Goal: Use online tool/utility

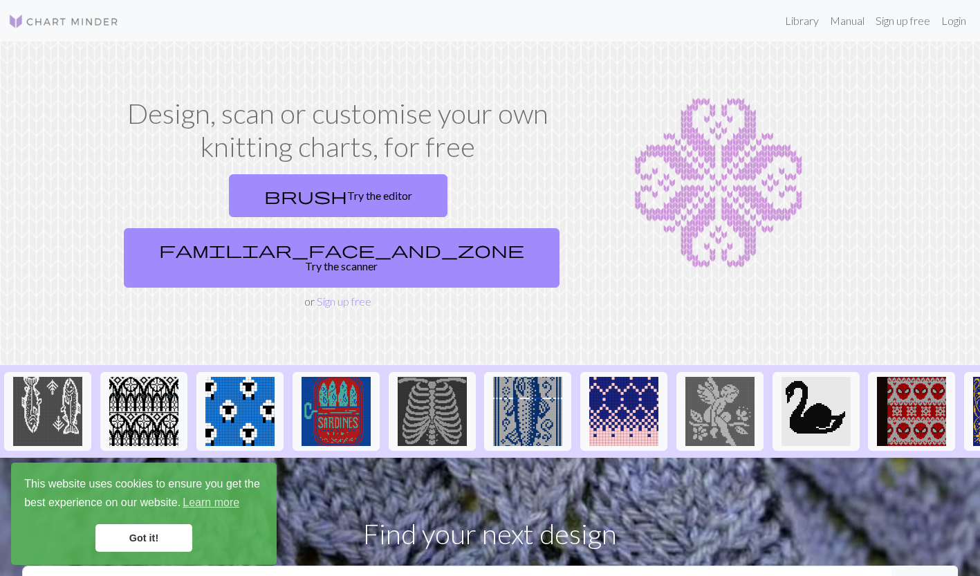
click at [271, 192] on link "brush Try the editor" at bounding box center [338, 195] width 219 height 43
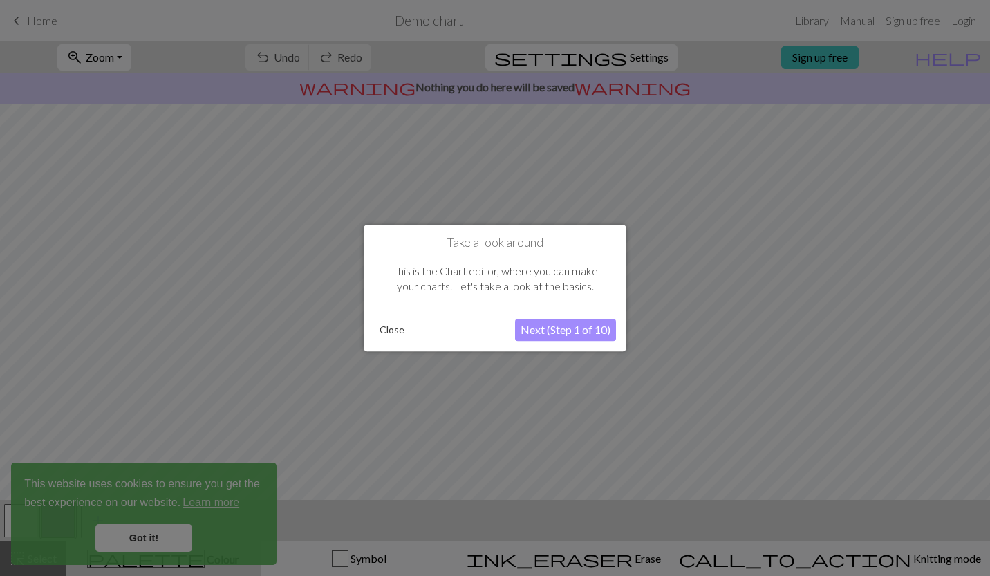
click at [399, 333] on button "Close" at bounding box center [392, 330] width 36 height 21
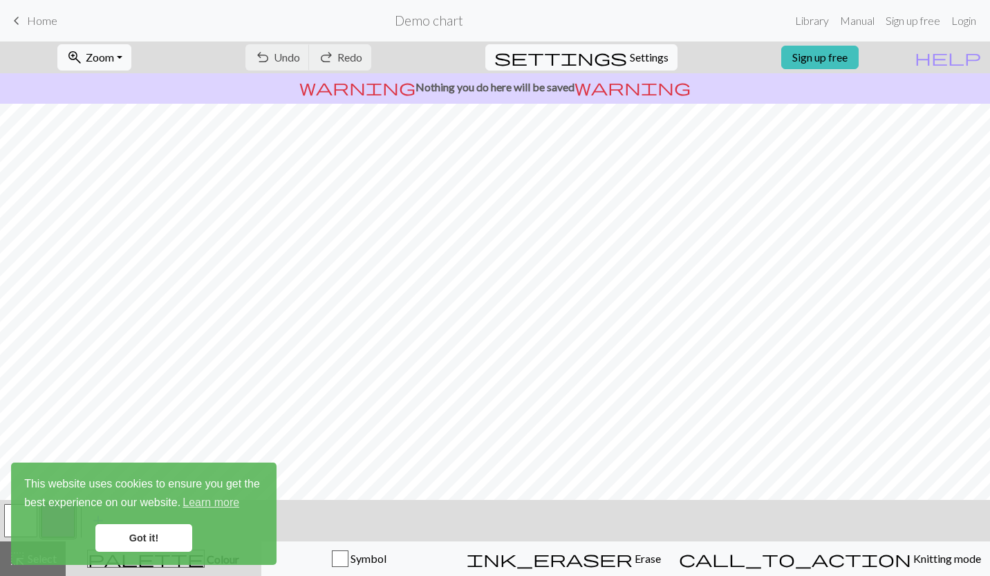
click at [162, 535] on link "Got it!" at bounding box center [143, 538] width 97 height 28
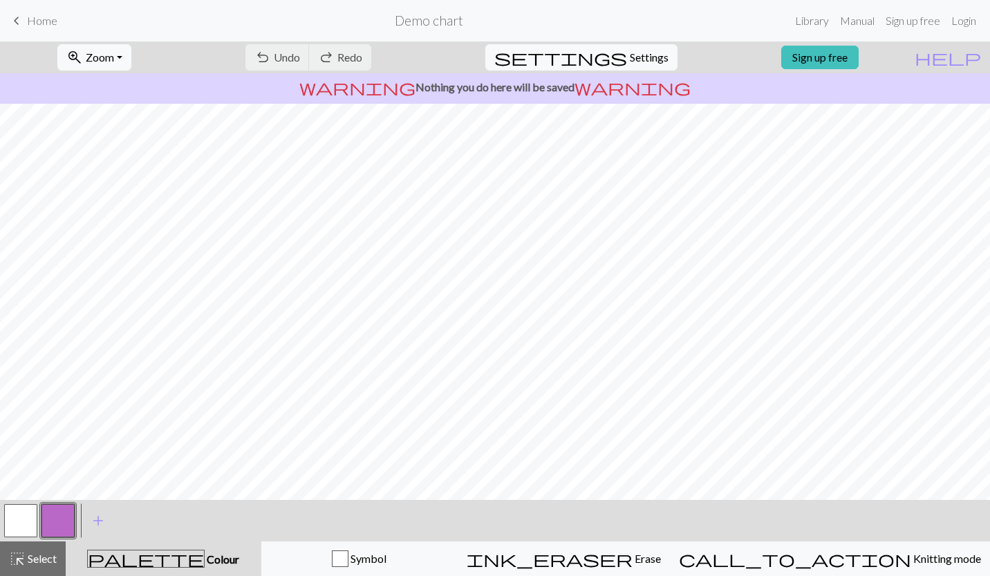
click at [30, 515] on button "button" at bounding box center [20, 520] width 33 height 33
click at [96, 521] on span "add" at bounding box center [98, 520] width 17 height 19
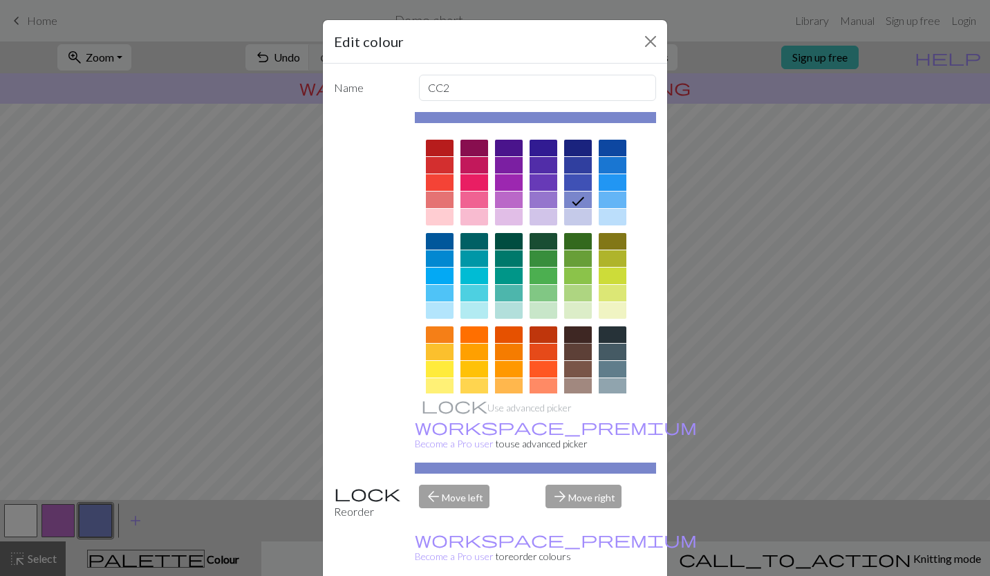
click at [570, 331] on div at bounding box center [578, 334] width 28 height 17
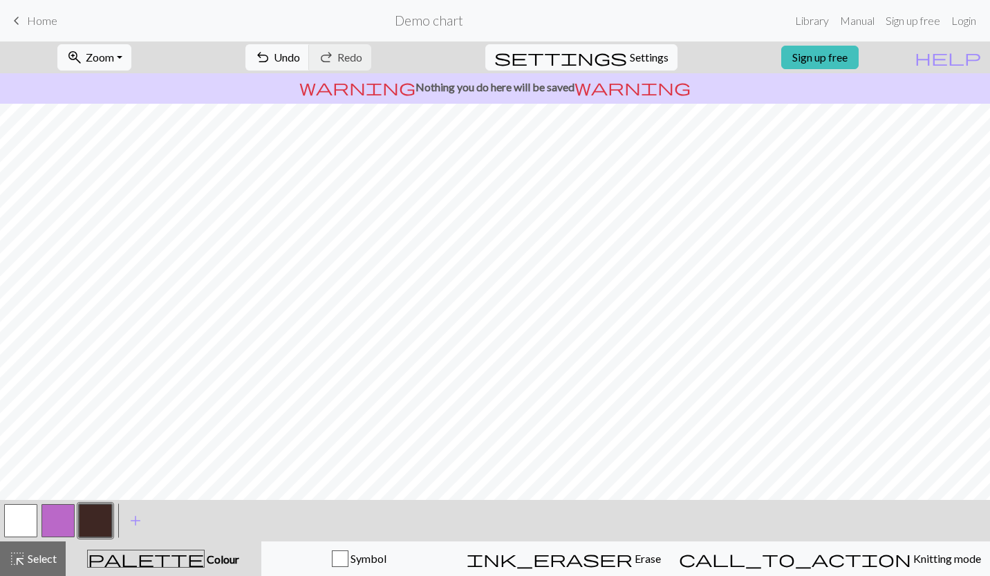
click at [52, 520] on button "button" at bounding box center [58, 520] width 33 height 33
click at [24, 506] on button "button" at bounding box center [20, 520] width 33 height 33
click at [54, 520] on button "button" at bounding box center [58, 520] width 33 height 33
click at [300, 57] on span "Undo" at bounding box center [287, 56] width 26 height 13
click at [95, 517] on button "button" at bounding box center [95, 520] width 33 height 33
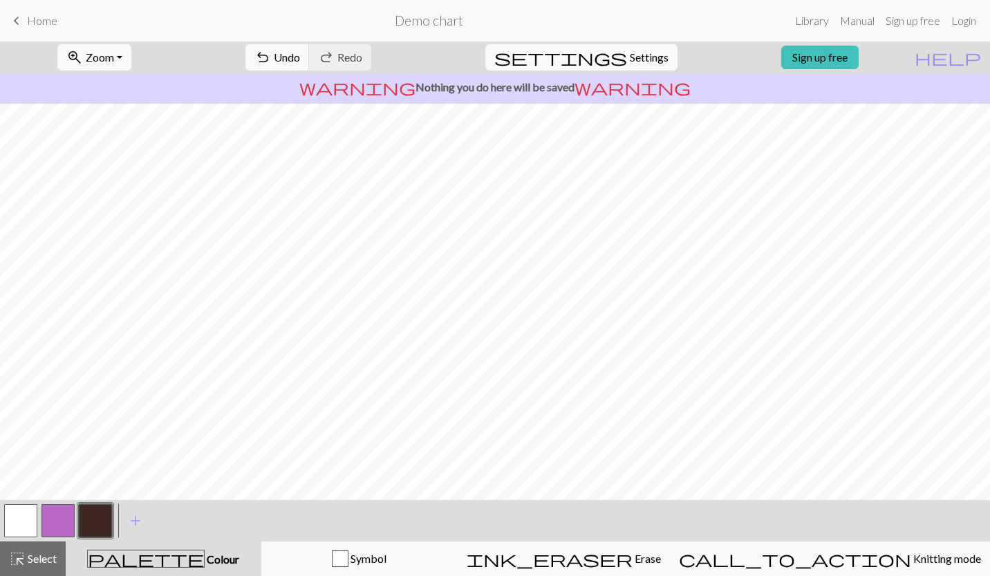
click at [64, 515] on button "button" at bounding box center [58, 520] width 33 height 33
click at [28, 516] on button "button" at bounding box center [20, 520] width 33 height 33
click at [66, 514] on button "button" at bounding box center [58, 520] width 33 height 33
click at [24, 517] on button "button" at bounding box center [20, 520] width 33 height 33
click at [89, 526] on button "button" at bounding box center [95, 520] width 33 height 33
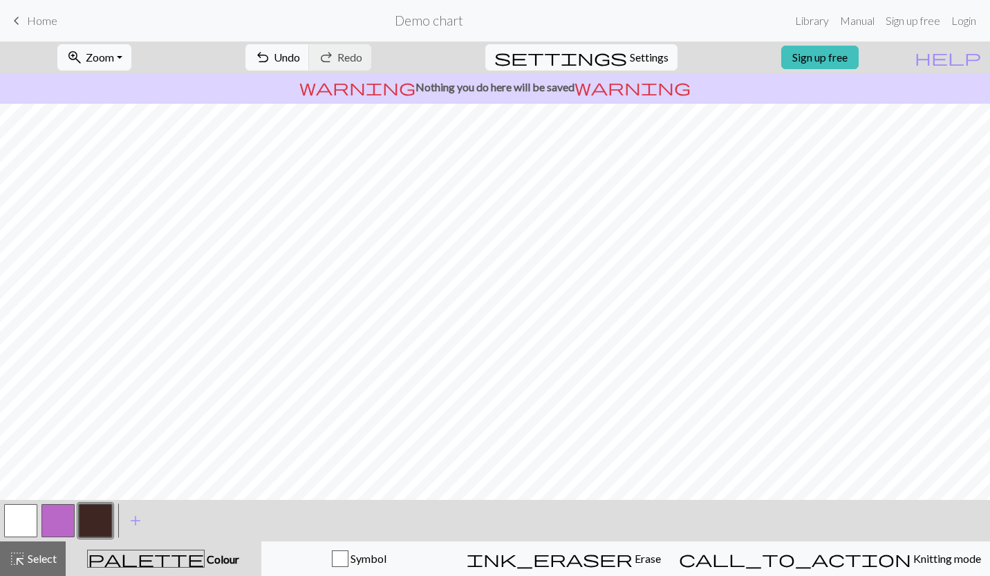
click at [28, 514] on button "button" at bounding box center [20, 520] width 33 height 33
click at [55, 524] on button "button" at bounding box center [58, 520] width 33 height 33
click at [98, 519] on button "button" at bounding box center [95, 520] width 33 height 33
click at [29, 522] on button "button" at bounding box center [20, 520] width 33 height 33
click at [61, 510] on button "button" at bounding box center [58, 520] width 33 height 33
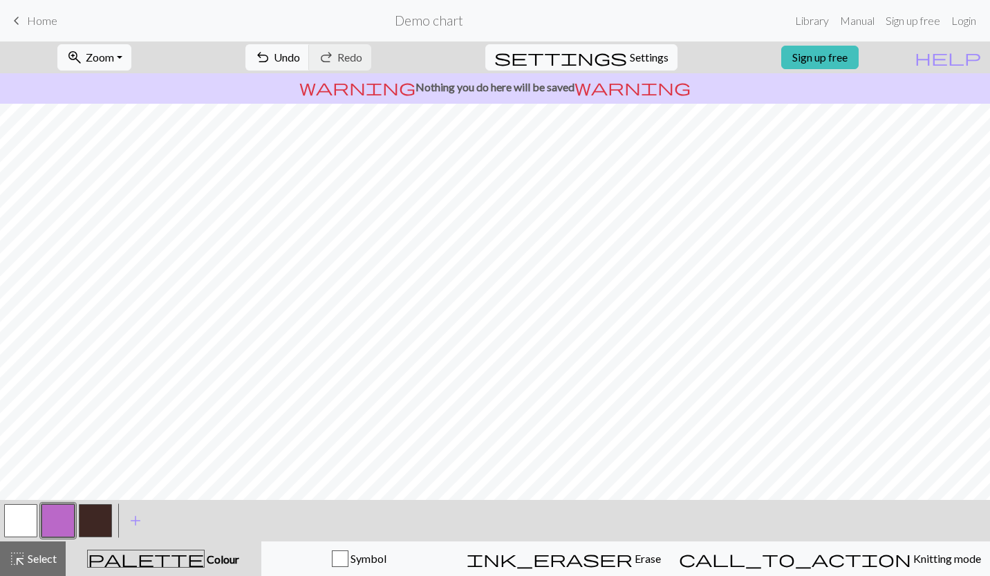
click at [30, 518] on button "button" at bounding box center [20, 520] width 33 height 33
click at [55, 521] on button "button" at bounding box center [58, 520] width 33 height 33
click at [98, 513] on button "button" at bounding box center [95, 520] width 33 height 33
click at [19, 517] on button "button" at bounding box center [20, 520] width 33 height 33
